Goal: Transaction & Acquisition: Purchase product/service

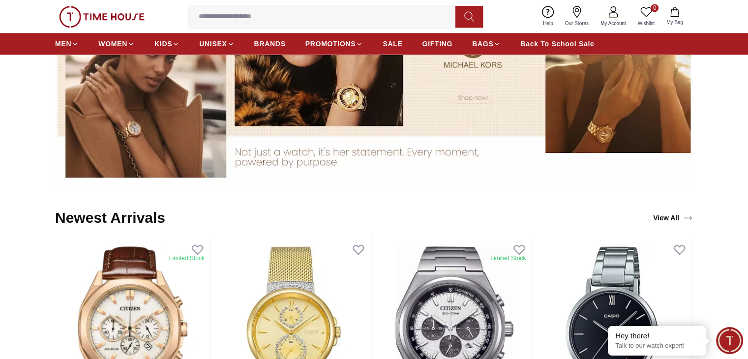
scroll to position [787, 0]
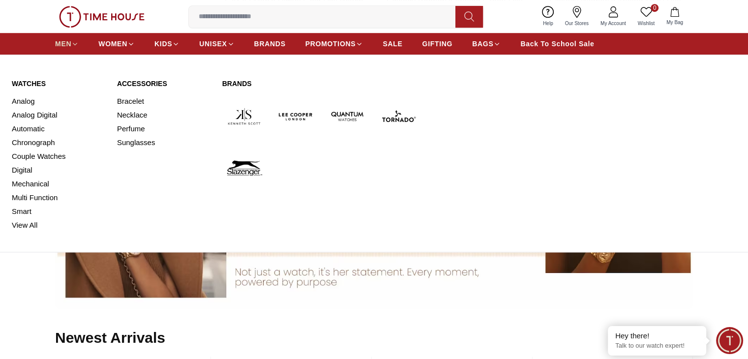
click at [63, 41] on span "MEN" at bounding box center [63, 44] width 16 height 10
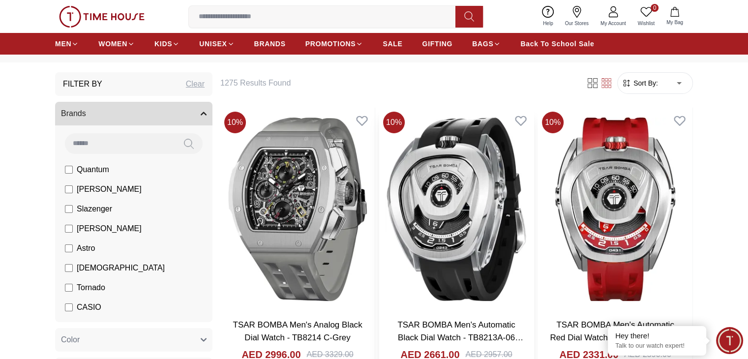
scroll to position [49, 0]
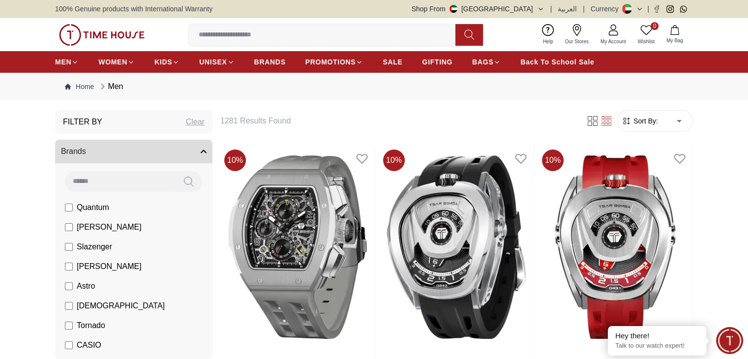
click at [307, 31] on input at bounding box center [326, 35] width 274 height 20
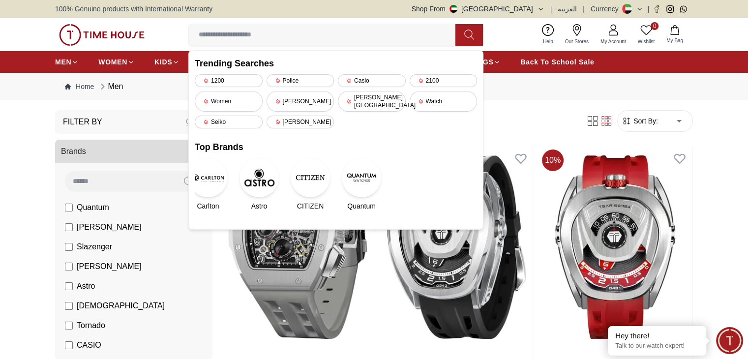
scroll to position [1426, 0]
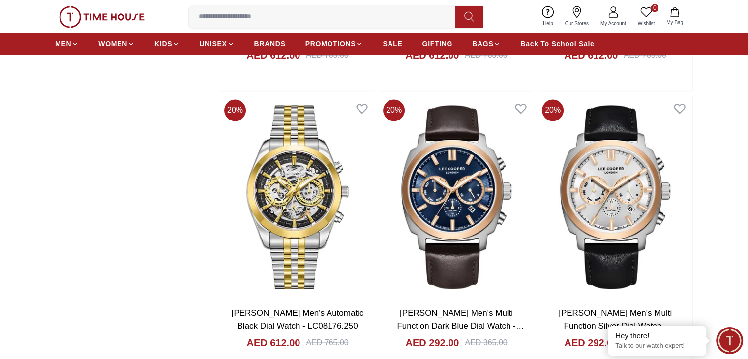
scroll to position [1573, 0]
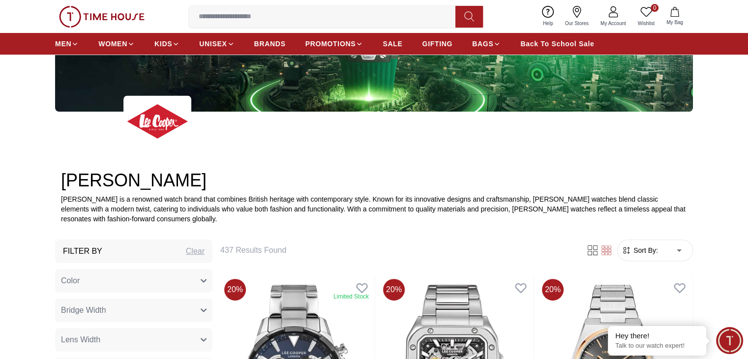
scroll to position [246, 0]
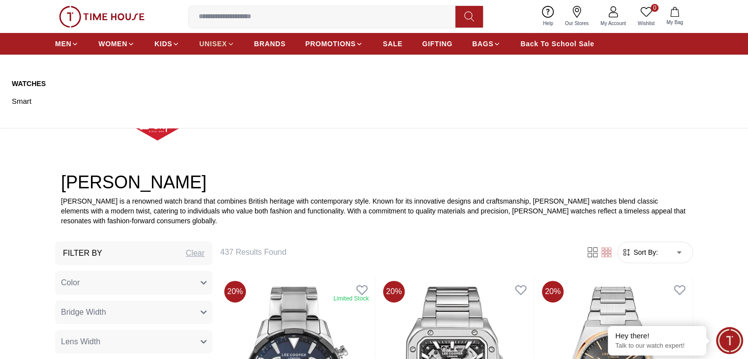
click at [214, 43] on span "UNISEX" at bounding box center [213, 44] width 28 height 10
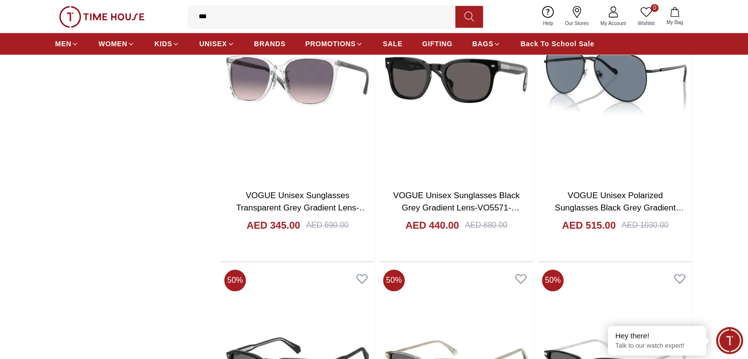
scroll to position [1032, 0]
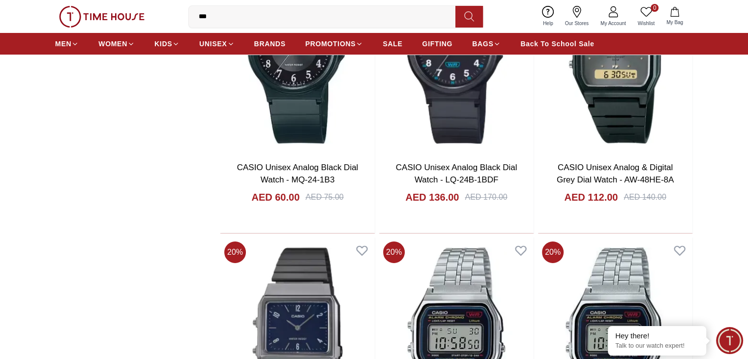
scroll to position [3638, 0]
